Goal: Task Accomplishment & Management: Manage account settings

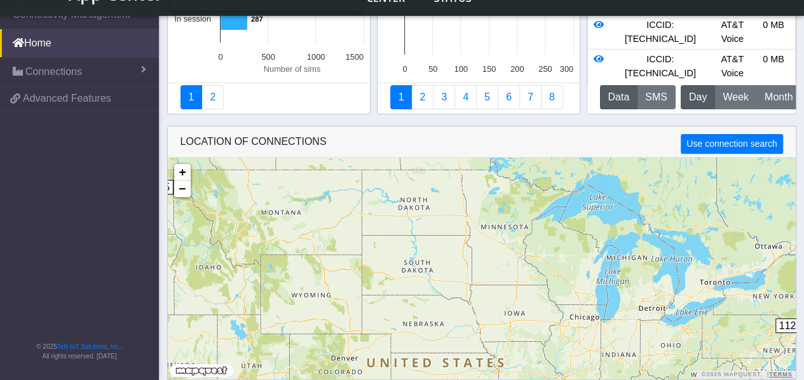
scroll to position [159, 0]
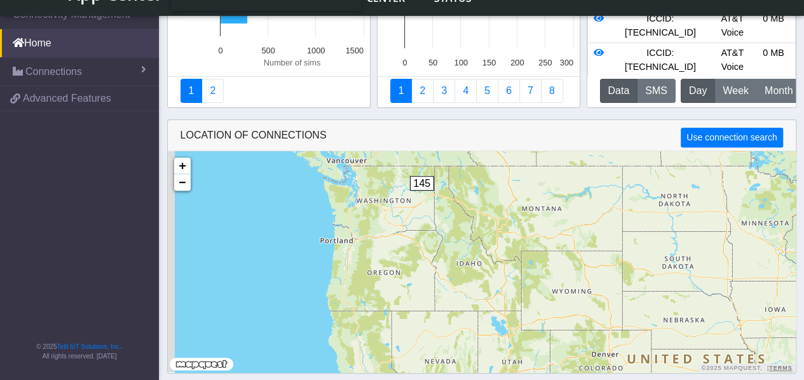
drag, startPoint x: 271, startPoint y: 245, endPoint x: 535, endPoint y: 246, distance: 263.8
click at [535, 246] on div "145 112 + − ©2025 MapQuest, | Terms" at bounding box center [482, 261] width 628 height 221
click at [423, 184] on span "145" at bounding box center [421, 183] width 25 height 15
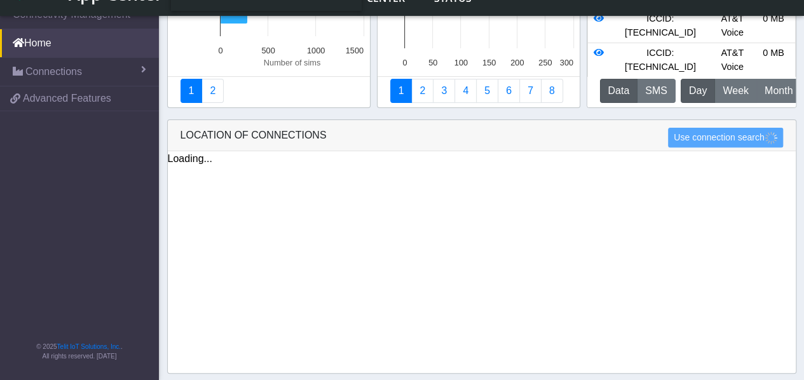
click at [423, 184] on div "Loading... + − ©2025 MapQuest, | Terms" at bounding box center [482, 269] width 628 height 236
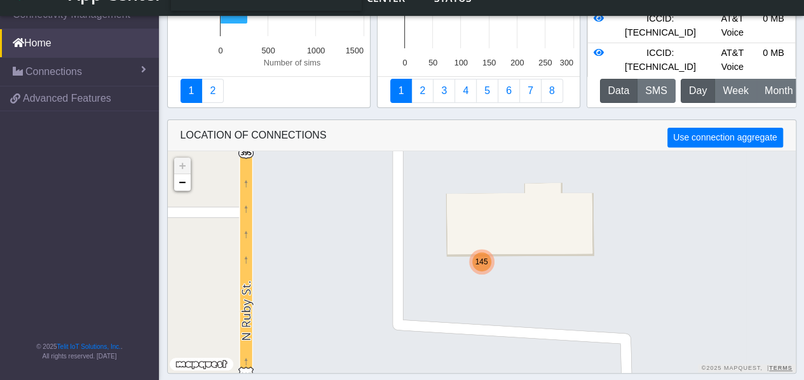
click at [423, 184] on div "145 + − ©2025 MapQuest, | Terms" at bounding box center [482, 261] width 628 height 221
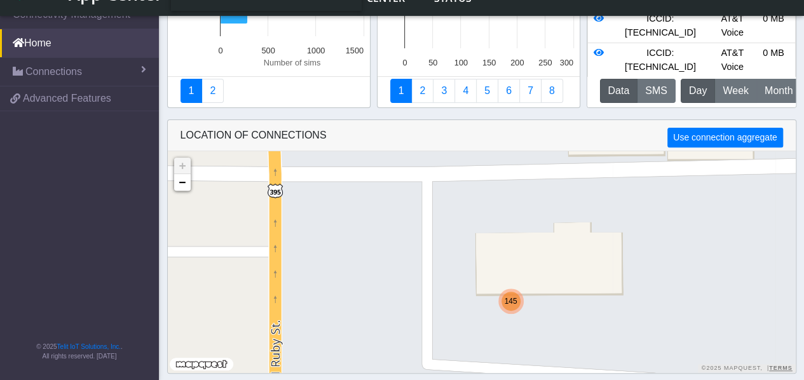
click at [423, 184] on div "145 + − ©2025 MapQuest, | Terms" at bounding box center [482, 261] width 628 height 221
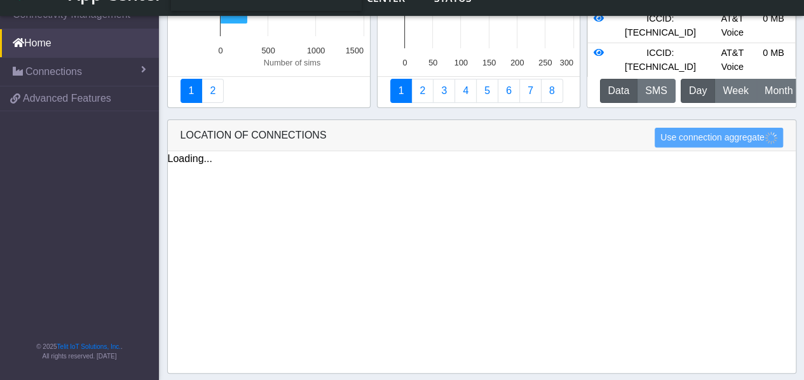
scroll to position [158, 0]
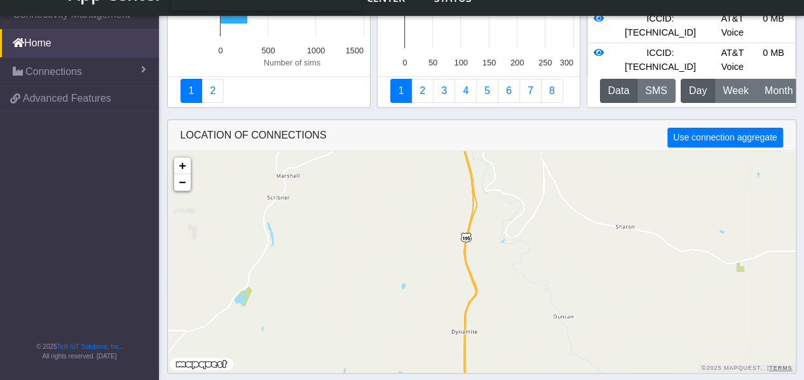
drag, startPoint x: 534, startPoint y: 187, endPoint x: 528, endPoint y: 380, distance: 193.3
click at [528, 222] on html "App Center Production-US Help center Status ASSURED_INDEPENDENCE [EMAIL_ADDRESS…" at bounding box center [402, 32] width 804 height 380
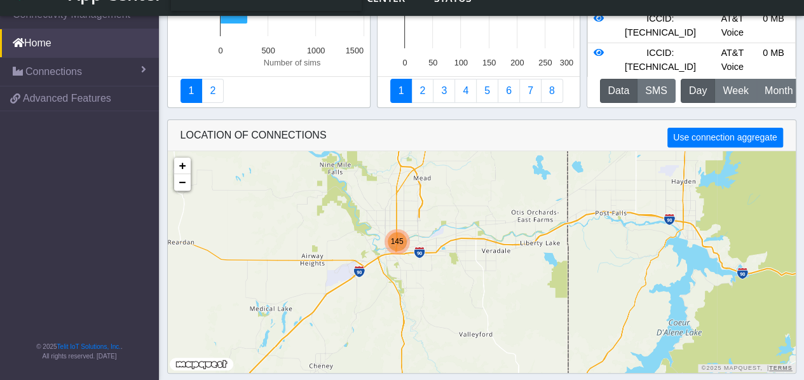
drag, startPoint x: 467, startPoint y: 188, endPoint x: 437, endPoint y: 303, distance: 118.9
click at [437, 303] on div "145 + − ©2025 MapQuest, | Terms" at bounding box center [482, 261] width 628 height 221
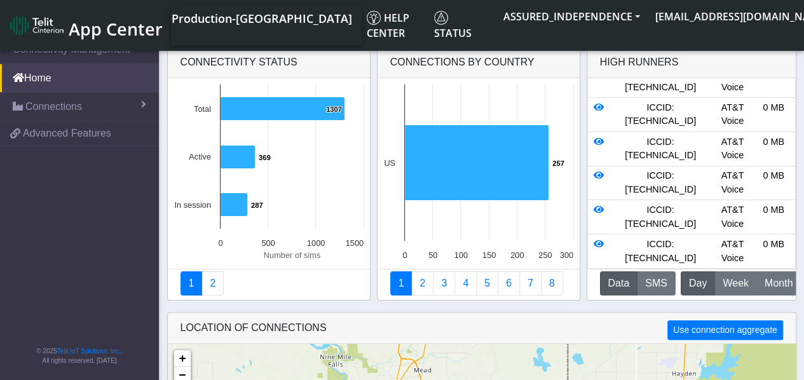
scroll to position [0, 0]
click at [597, 110] on icon at bounding box center [599, 108] width 10 height 9
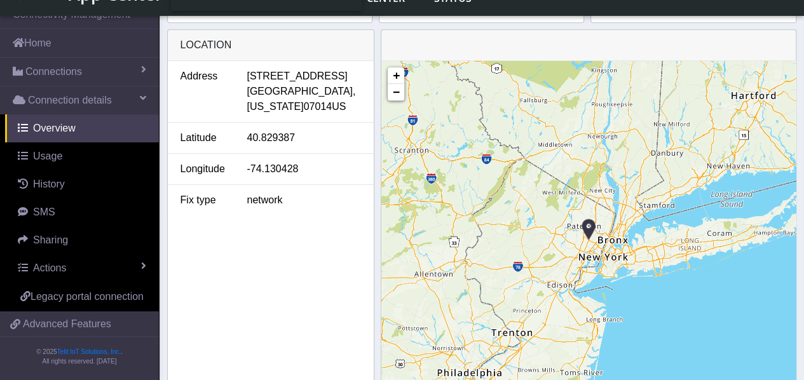
scroll to position [498, 0]
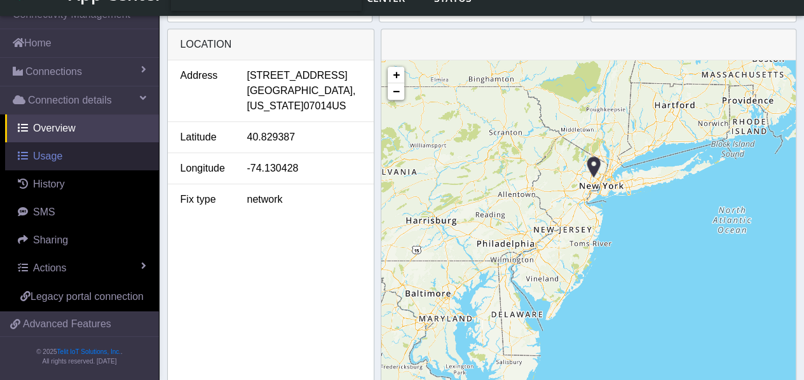
click at [53, 157] on span "Usage" at bounding box center [47, 156] width 29 height 11
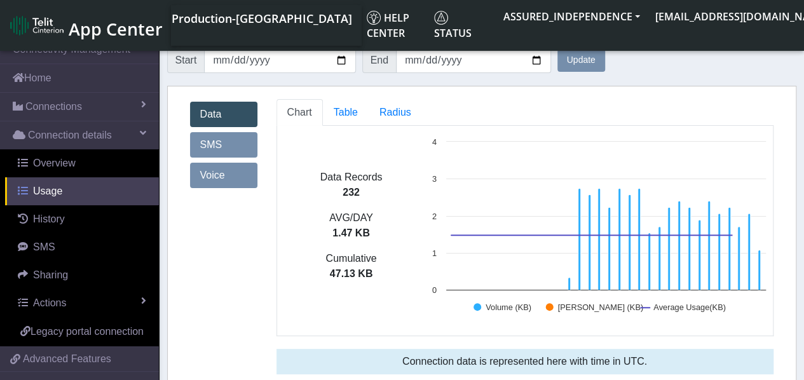
click at [53, 158] on span "Overview" at bounding box center [54, 163] width 43 height 11
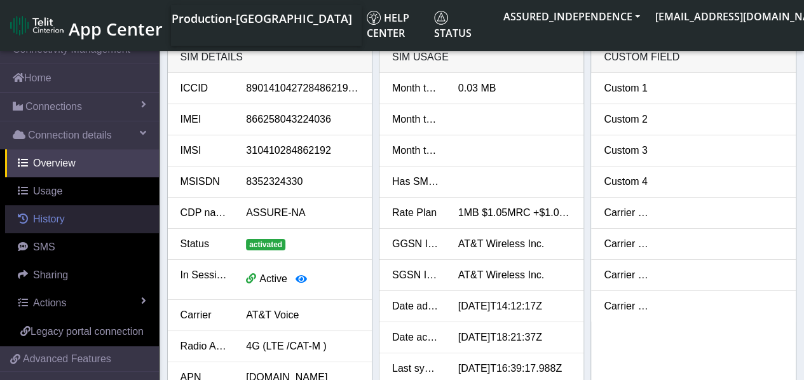
click at [50, 217] on span "History" at bounding box center [49, 219] width 32 height 11
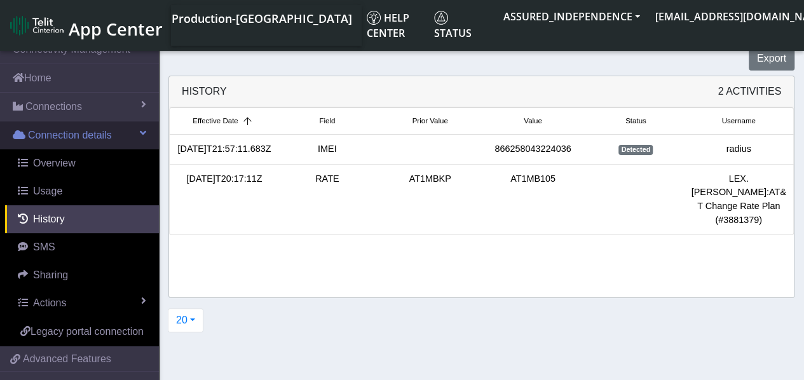
click at [140, 129] on span at bounding box center [143, 133] width 6 height 10
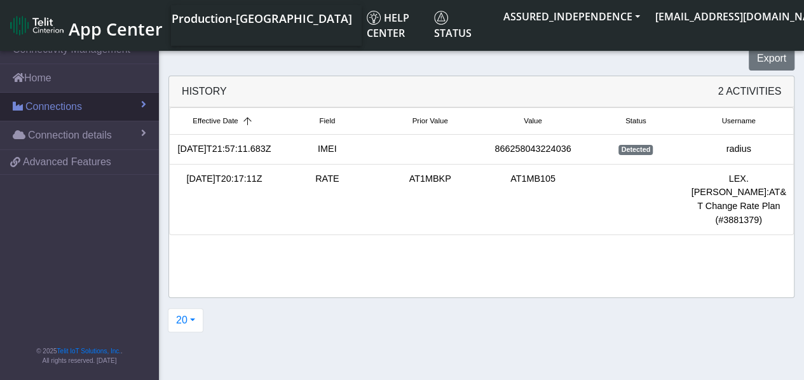
click at [79, 106] on span "Connections" at bounding box center [53, 106] width 57 height 15
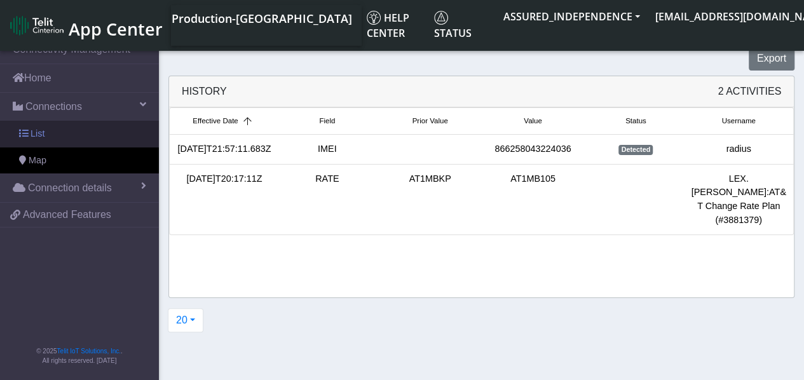
click at [41, 130] on span "List" at bounding box center [38, 134] width 14 height 14
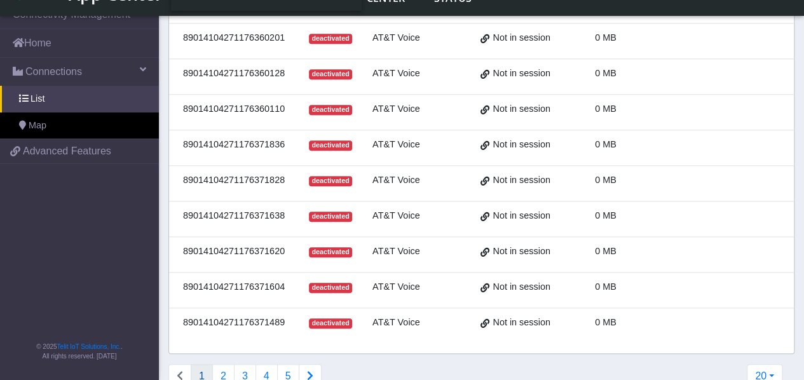
scroll to position [517, 0]
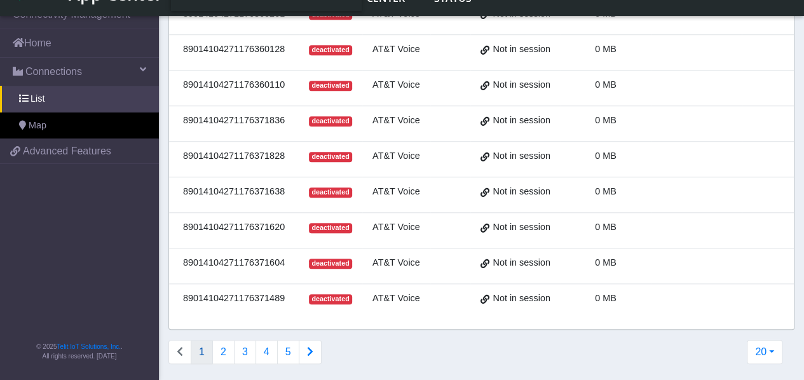
click at [307, 346] on icon "Connections list navigation" at bounding box center [310, 351] width 6 height 10
click at [240, 345] on button "3" at bounding box center [245, 352] width 22 height 24
click at [264, 345] on button "4" at bounding box center [267, 352] width 22 height 24
click at [286, 353] on button "6" at bounding box center [288, 352] width 22 height 24
click at [289, 354] on button "8" at bounding box center [288, 352] width 22 height 24
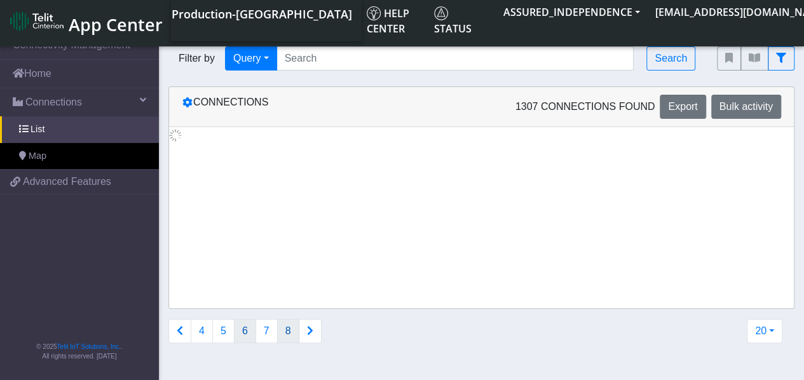
scroll to position [0, 0]
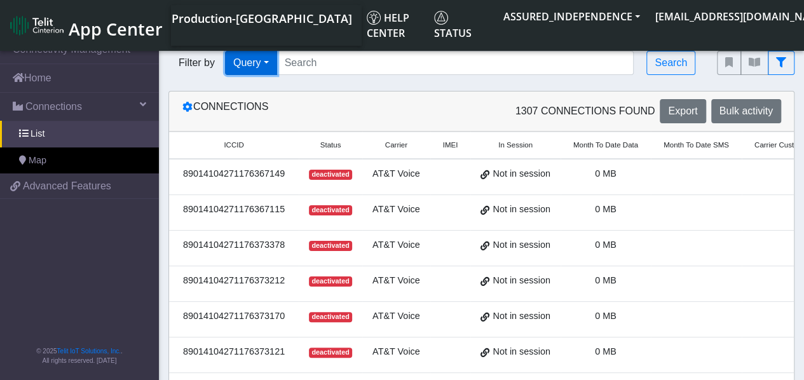
click at [270, 64] on button "Query" at bounding box center [251, 63] width 52 height 24
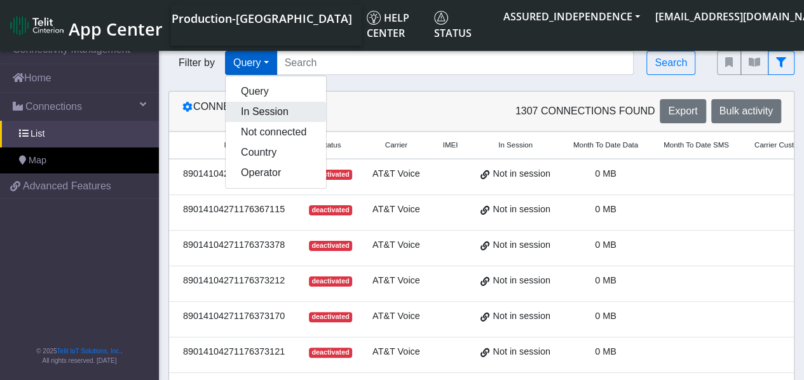
click at [270, 113] on button "In Session" at bounding box center [276, 112] width 100 height 20
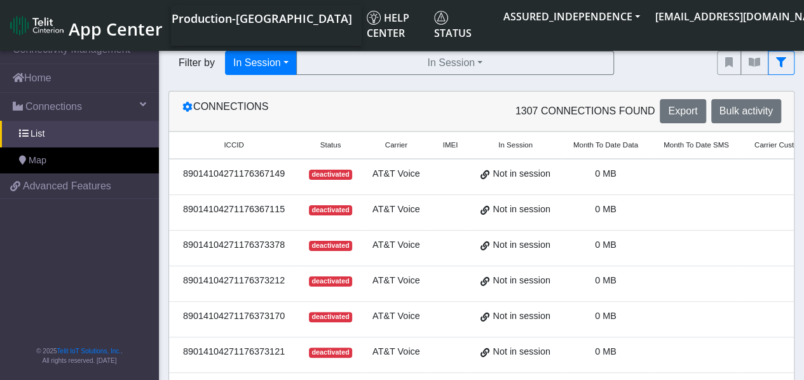
click at [358, 111] on div "Connections" at bounding box center [327, 111] width 310 height 24
click at [51, 78] on link "Home" at bounding box center [79, 78] width 159 height 28
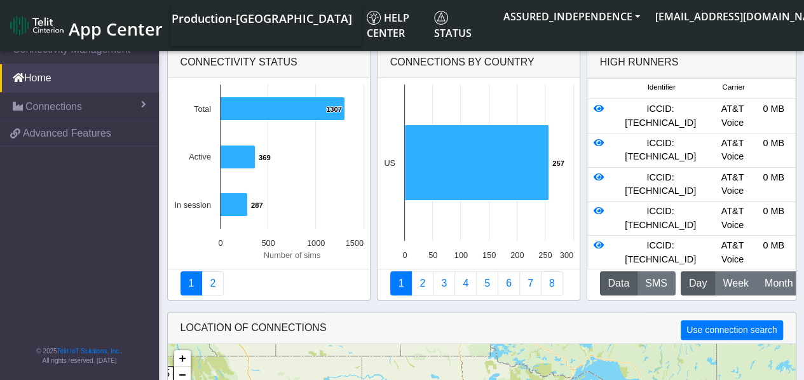
click at [107, 36] on span "App Center" at bounding box center [116, 29] width 94 height 24
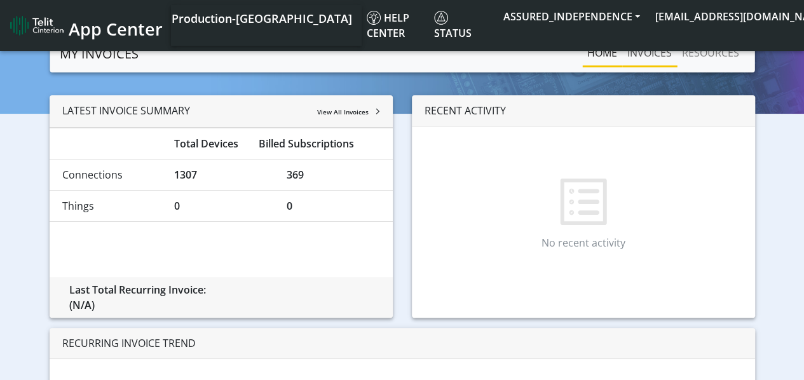
click at [653, 57] on link "INVOICES" at bounding box center [649, 52] width 55 height 25
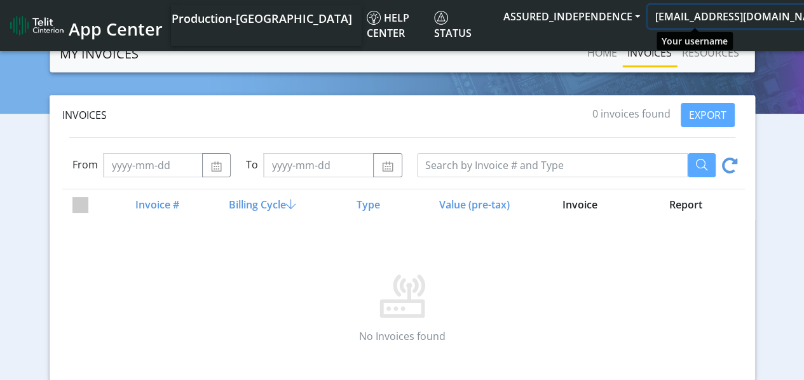
click at [772, 13] on button "[EMAIL_ADDRESS][DOMAIN_NAME]" at bounding box center [746, 16] width 196 height 23
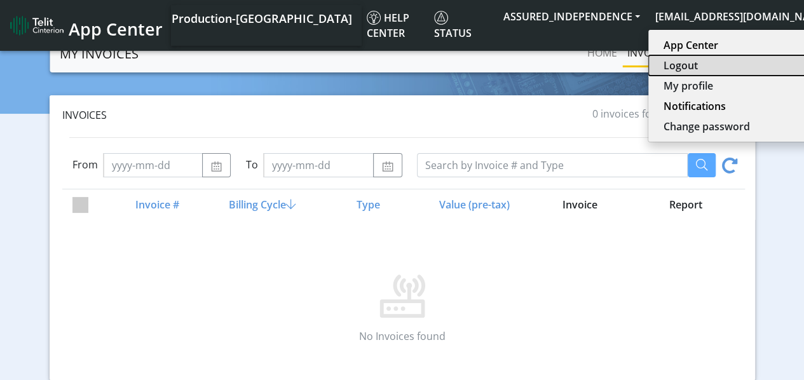
click at [648, 64] on button "Logout" at bounding box center [743, 65] width 190 height 20
